Goal: Task Accomplishment & Management: Manage account settings

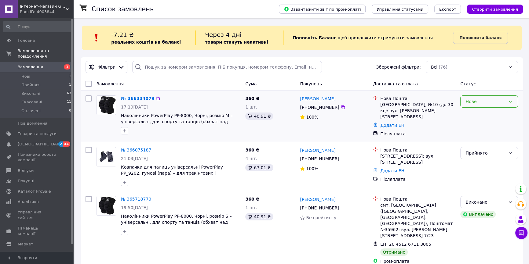
click at [493, 103] on div "Нове" at bounding box center [485, 101] width 40 height 7
click at [479, 116] on li "Прийнято" at bounding box center [488, 114] width 57 height 11
click at [32, 72] on li "Нові 1" at bounding box center [37, 76] width 75 height 9
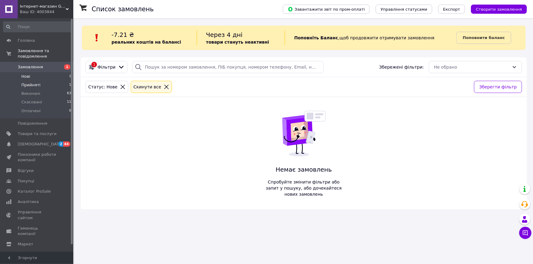
click at [31, 82] on span "Прийняті" at bounding box center [30, 84] width 19 height 5
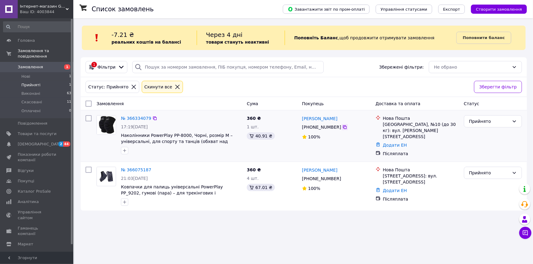
click at [342, 127] on icon at bounding box center [344, 127] width 5 height 5
click at [34, 82] on span "Прийняті" at bounding box center [30, 84] width 19 height 5
